Goal: Information Seeking & Learning: Learn about a topic

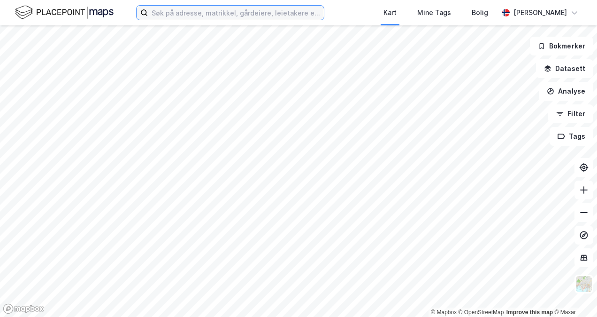
click at [199, 14] on input at bounding box center [236, 13] width 176 height 14
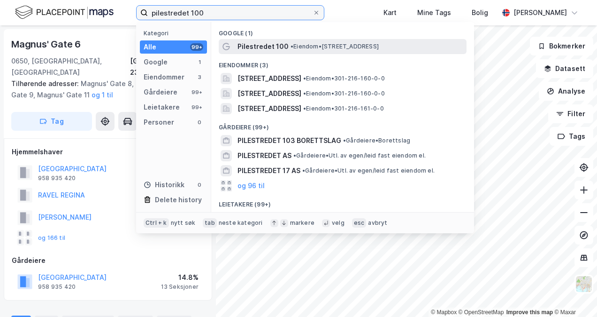
type input "pilestredet 100"
click at [268, 49] on span "Pilestredet 100" at bounding box center [263, 46] width 51 height 11
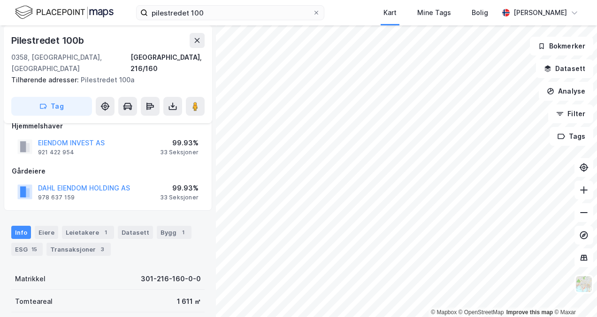
scroll to position [16, 0]
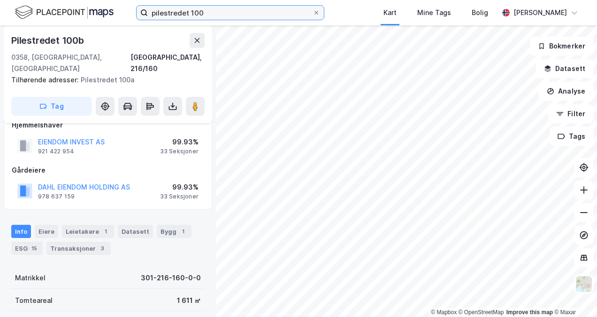
click at [232, 13] on input "pilestredet 100" at bounding box center [230, 13] width 165 height 14
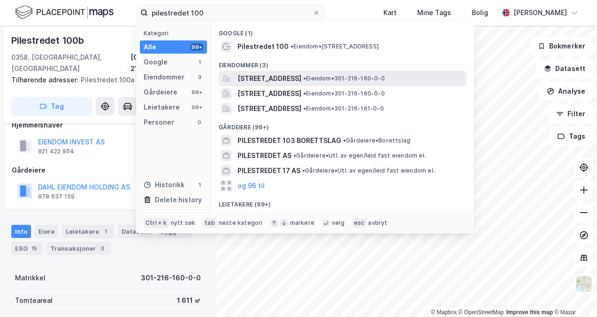
click at [263, 77] on span "[STREET_ADDRESS]" at bounding box center [270, 78] width 64 height 11
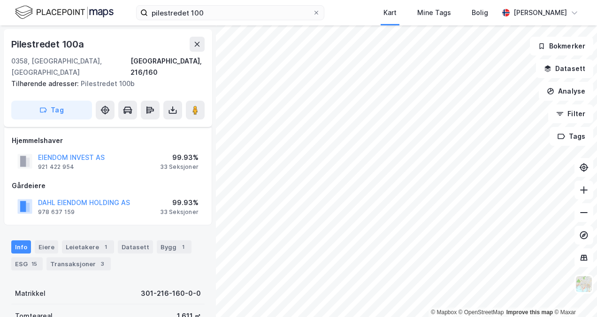
scroll to position [16, 0]
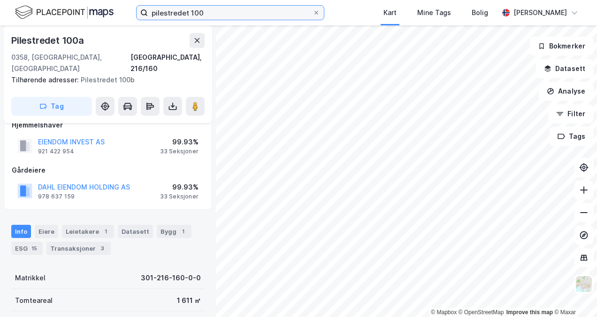
click at [255, 13] on input "pilestredet 100" at bounding box center [230, 13] width 165 height 14
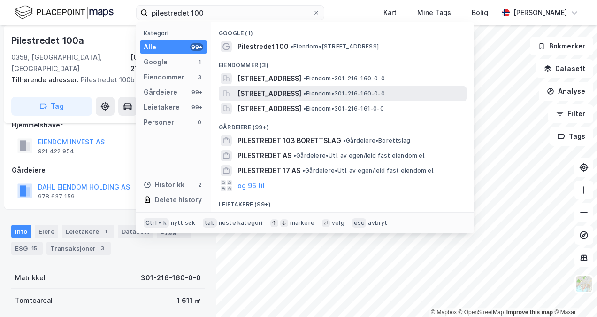
click at [302, 91] on span "[STREET_ADDRESS]" at bounding box center [270, 93] width 64 height 11
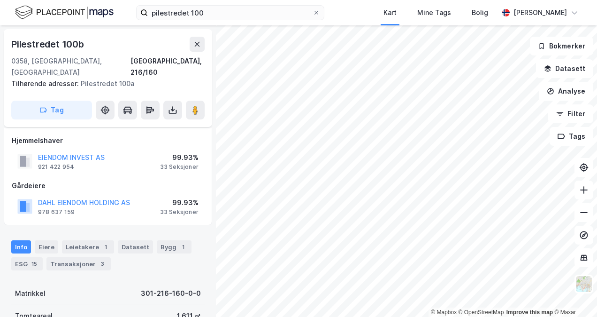
scroll to position [16, 0]
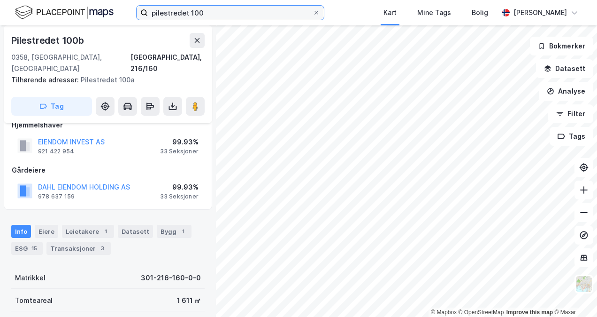
click at [285, 17] on input "pilestredet 100" at bounding box center [230, 13] width 165 height 14
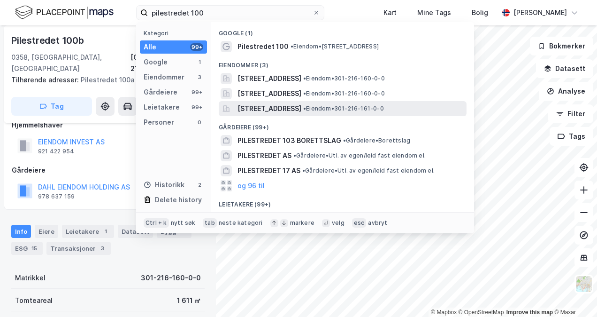
click at [287, 103] on span "[STREET_ADDRESS]" at bounding box center [270, 108] width 64 height 11
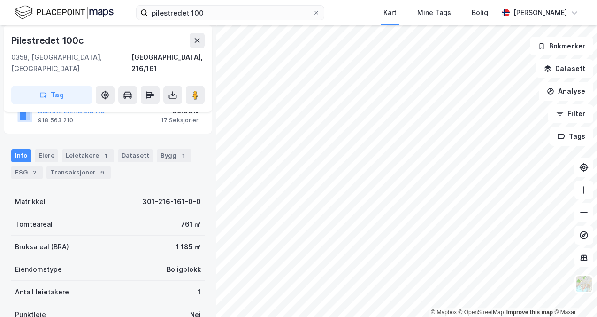
scroll to position [81, 0]
click at [91, 165] on div "Transaksjoner 9" at bounding box center [79, 171] width 64 height 13
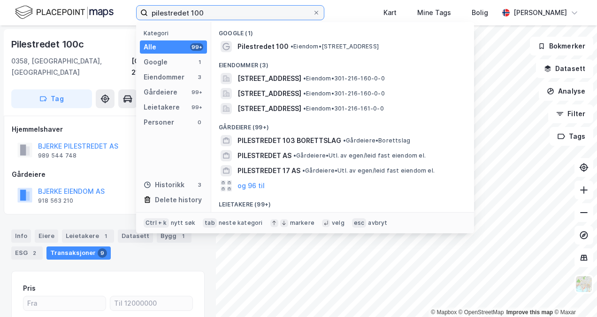
click at [275, 15] on input "pilestredet 100" at bounding box center [230, 13] width 165 height 14
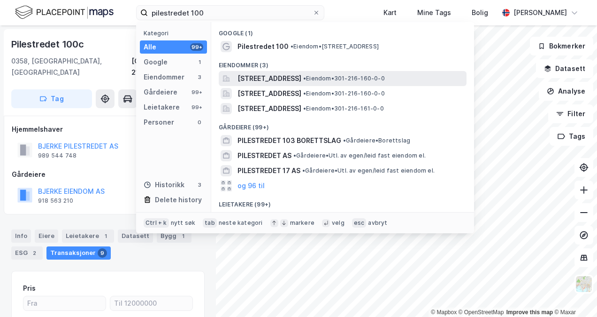
click at [289, 80] on span "[STREET_ADDRESS]" at bounding box center [270, 78] width 64 height 11
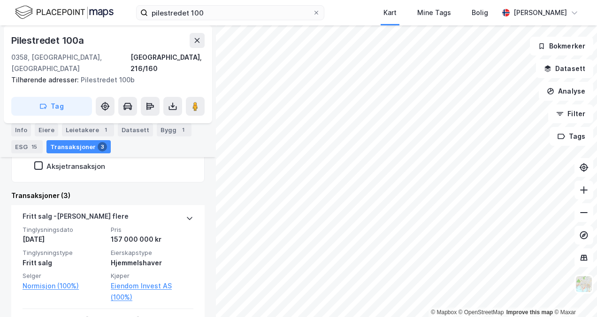
scroll to position [241, 0]
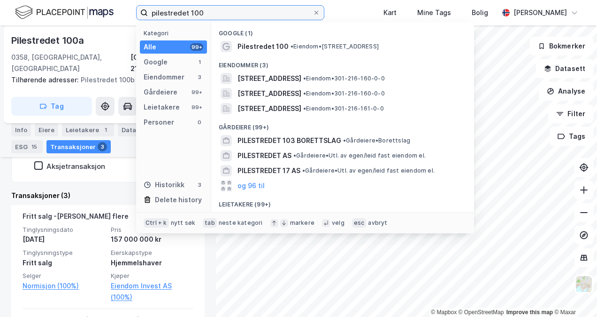
click at [214, 12] on input "pilestredet 100" at bounding box center [230, 13] width 165 height 14
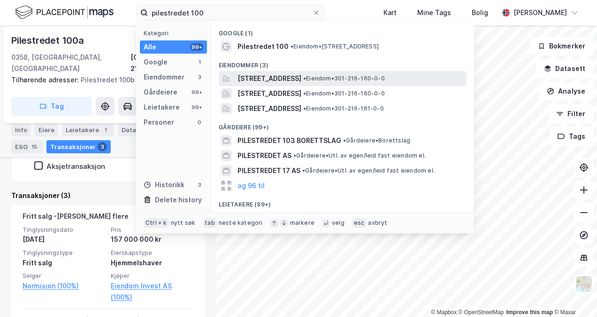
click at [266, 78] on span "[STREET_ADDRESS]" at bounding box center [270, 78] width 64 height 11
